Goal: Information Seeking & Learning: Learn about a topic

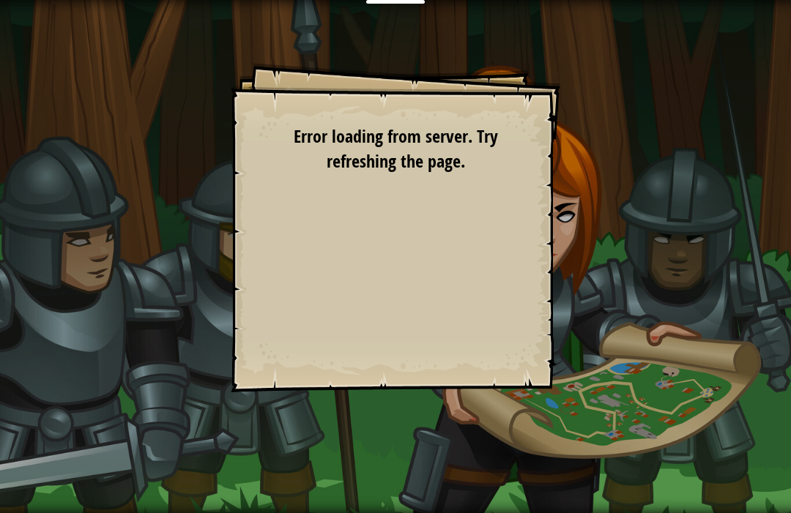
scroll to position [1, 0]
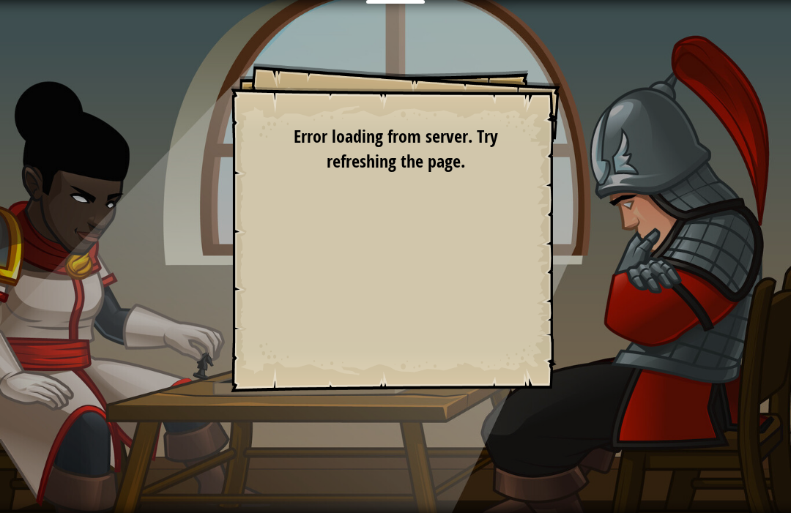
scroll to position [1, 0]
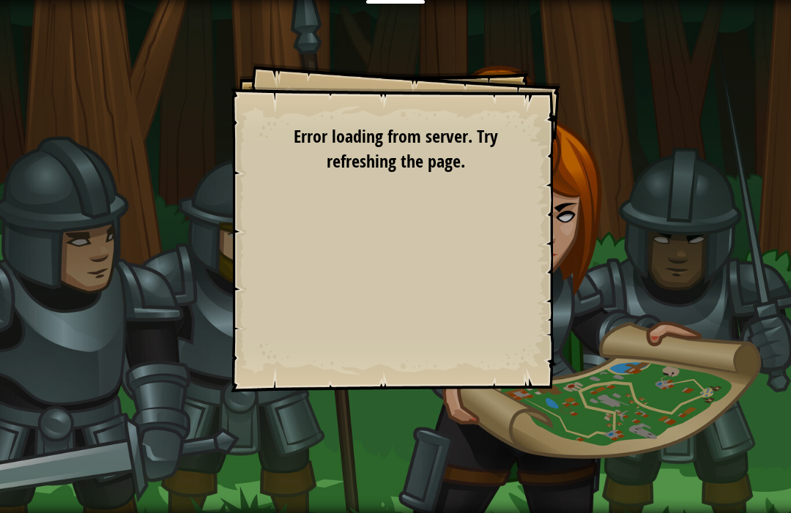
scroll to position [1, 0]
